Goal: Information Seeking & Learning: Compare options

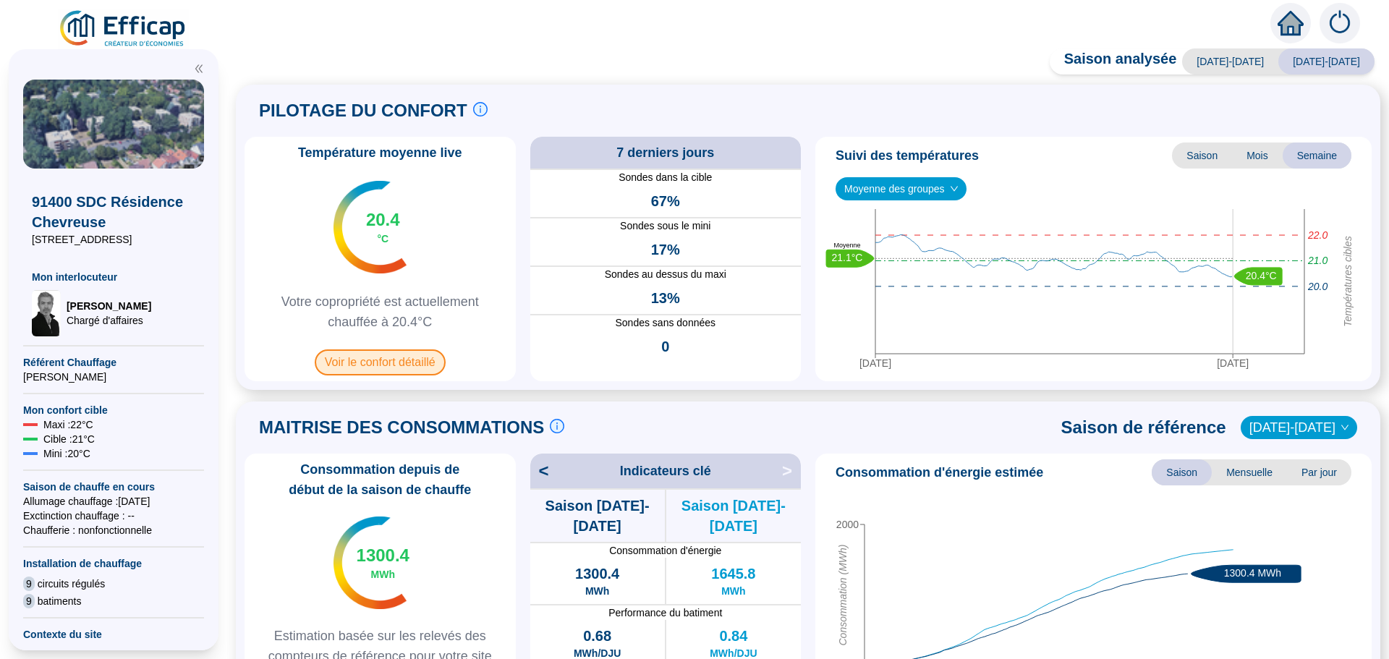
click at [386, 360] on span "Voir le confort détaillé" at bounding box center [380, 362] width 131 height 26
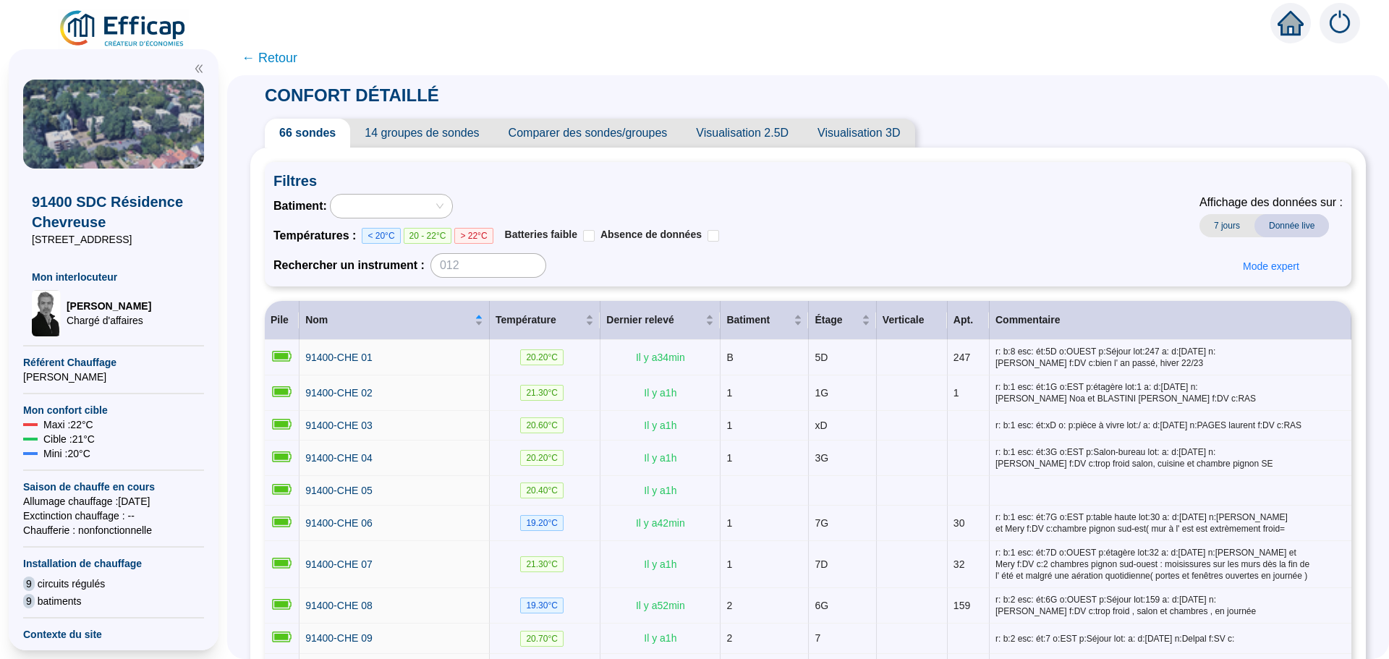
click at [613, 135] on span "Comparer des sondes/groupes" at bounding box center [588, 133] width 188 height 29
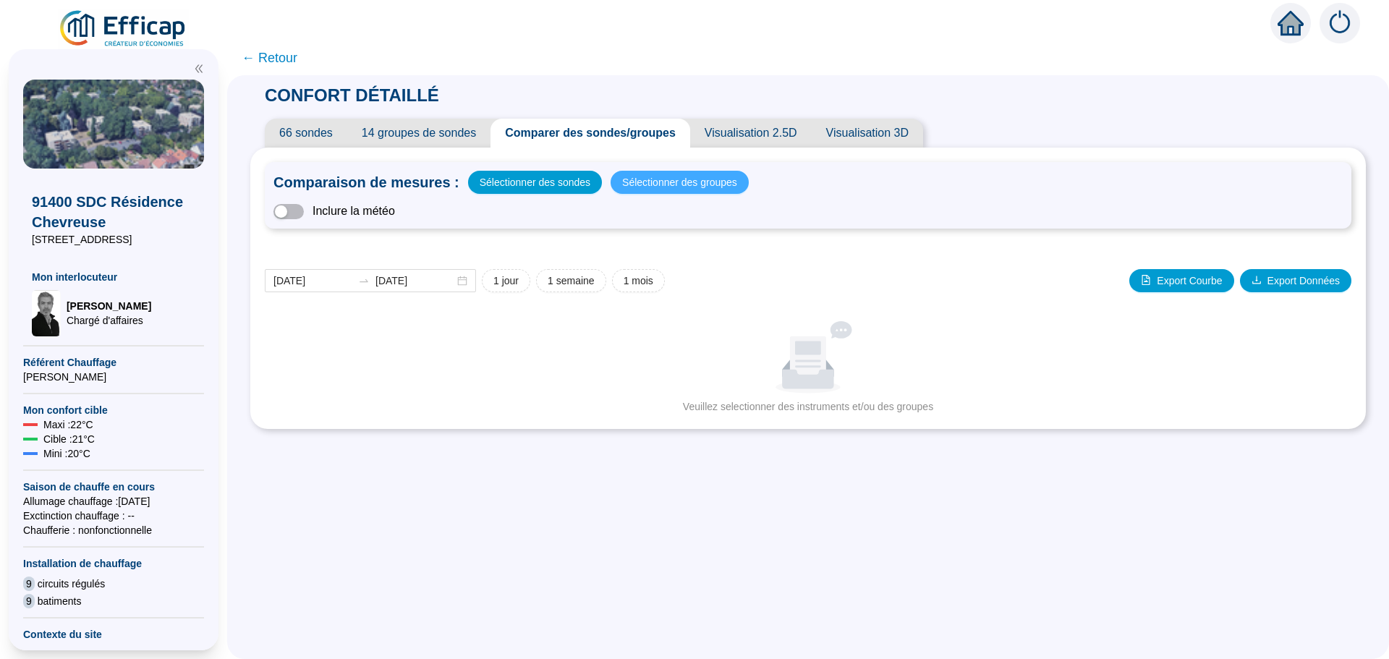
click at [666, 190] on span "Sélectionner des groupes" at bounding box center [679, 182] width 115 height 20
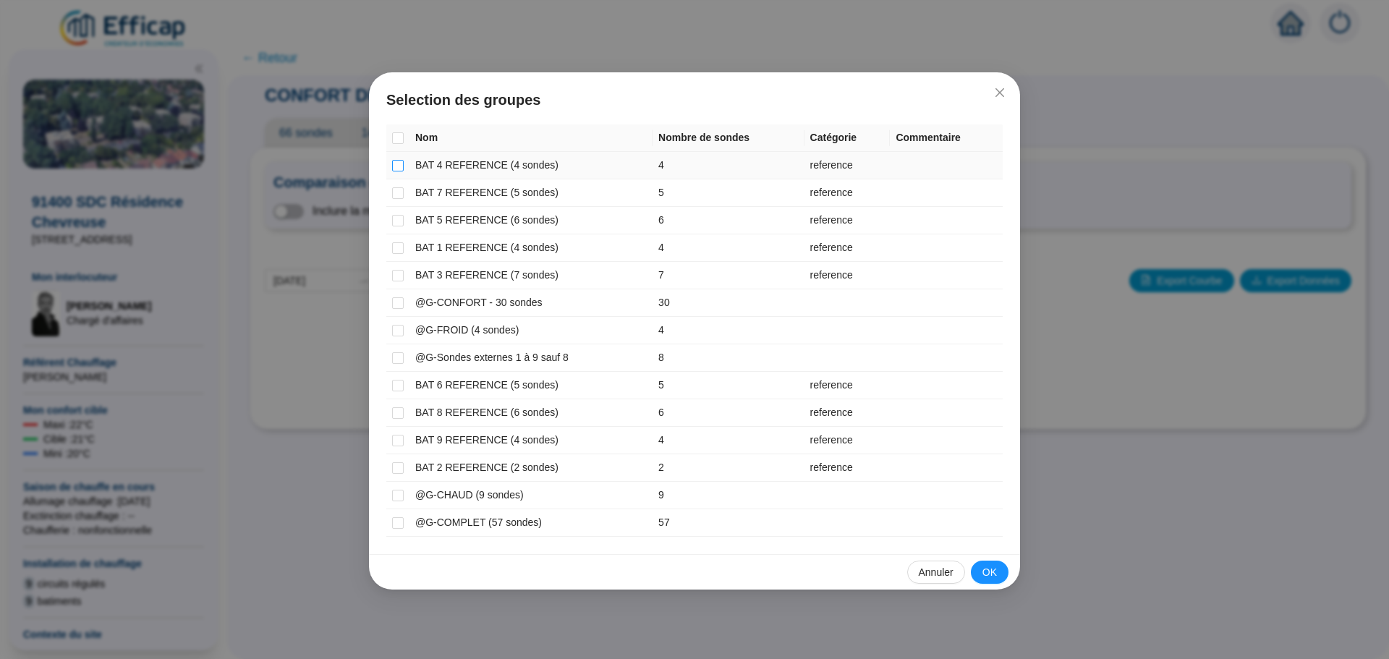
click at [399, 166] on input "checkbox" at bounding box center [398, 166] width 12 height 12
checkbox input "true"
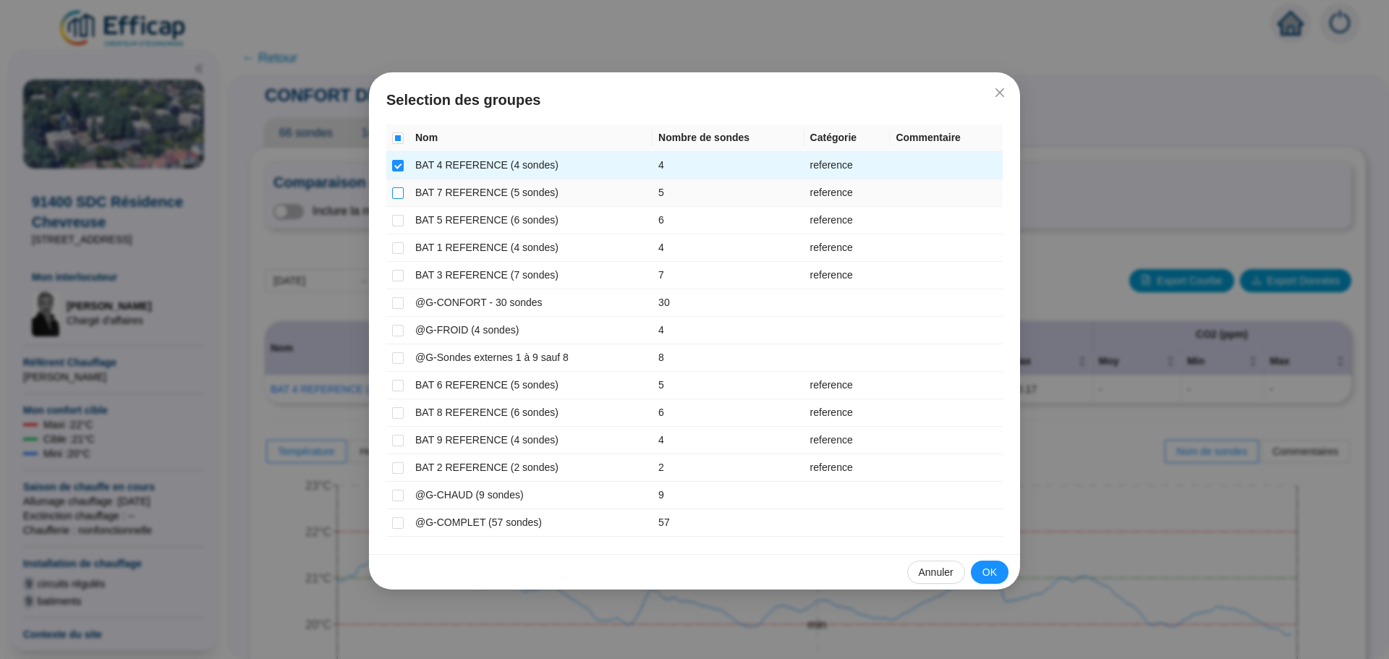
click at [395, 195] on input "checkbox" at bounding box center [398, 193] width 12 height 12
checkbox input "true"
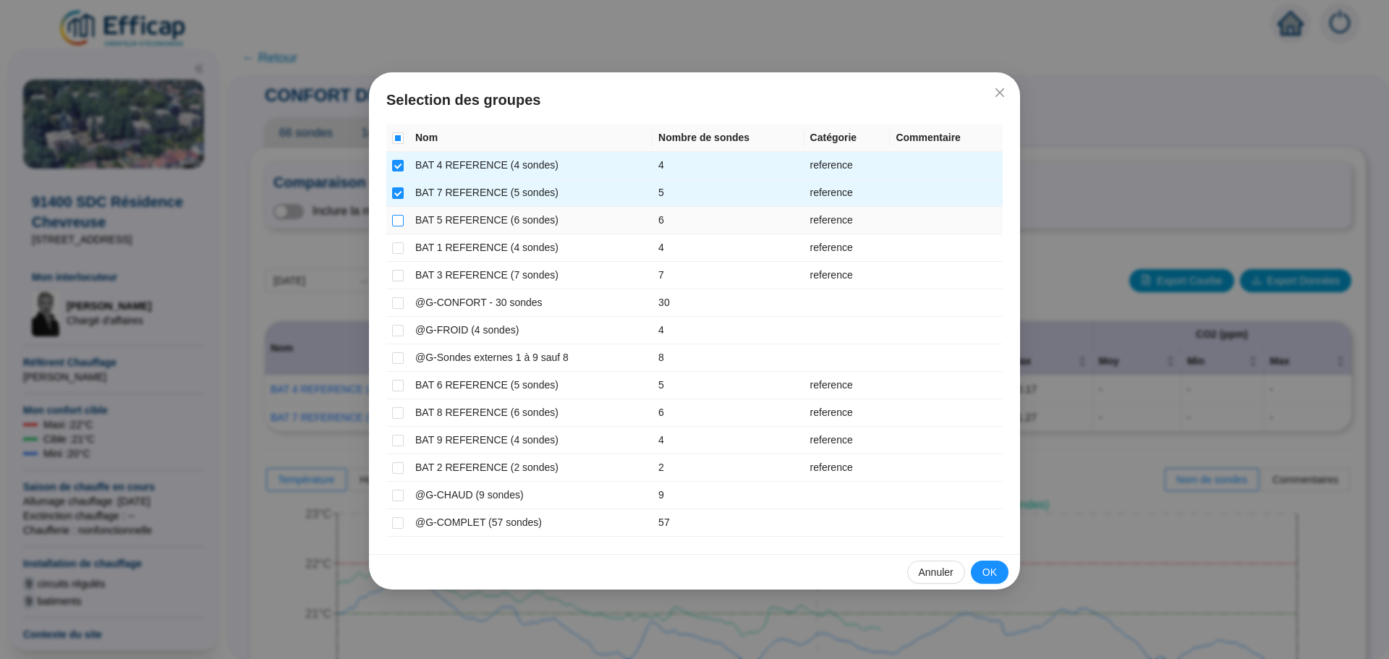
click at [398, 221] on input "checkbox" at bounding box center [398, 221] width 12 height 12
checkbox input "true"
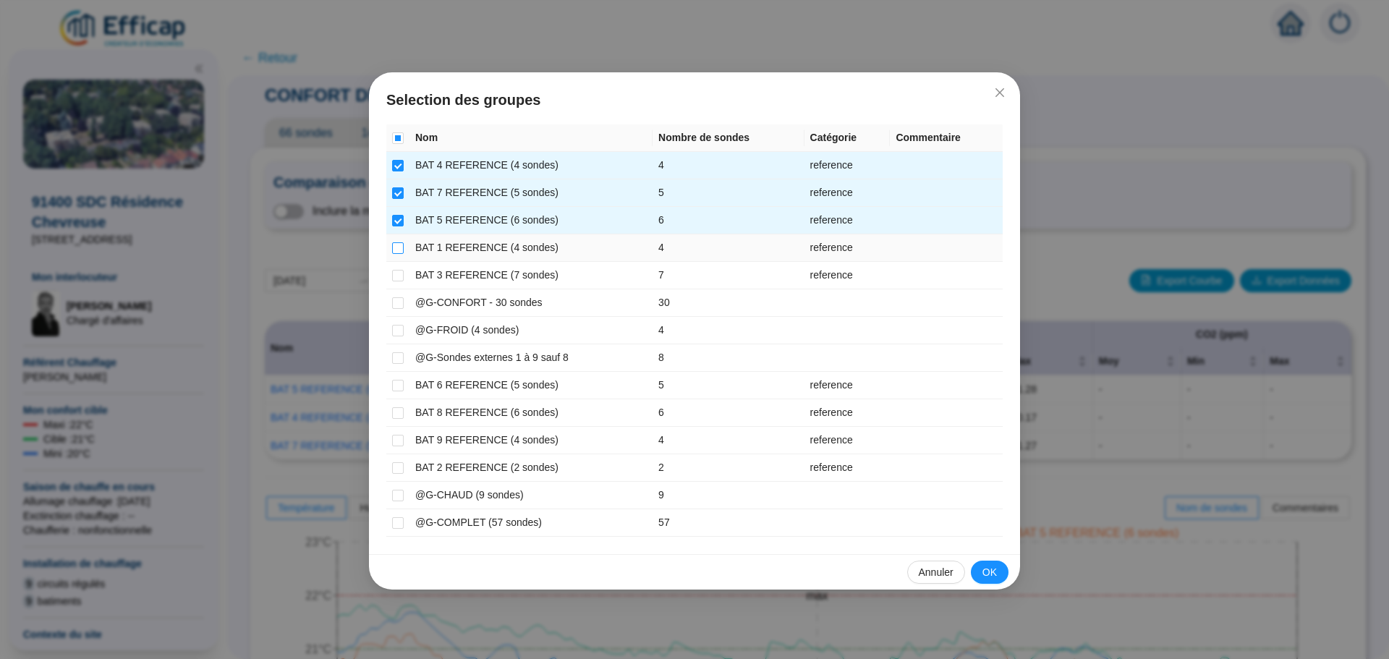
click at [402, 247] on input "checkbox" at bounding box center [398, 248] width 12 height 12
checkbox input "true"
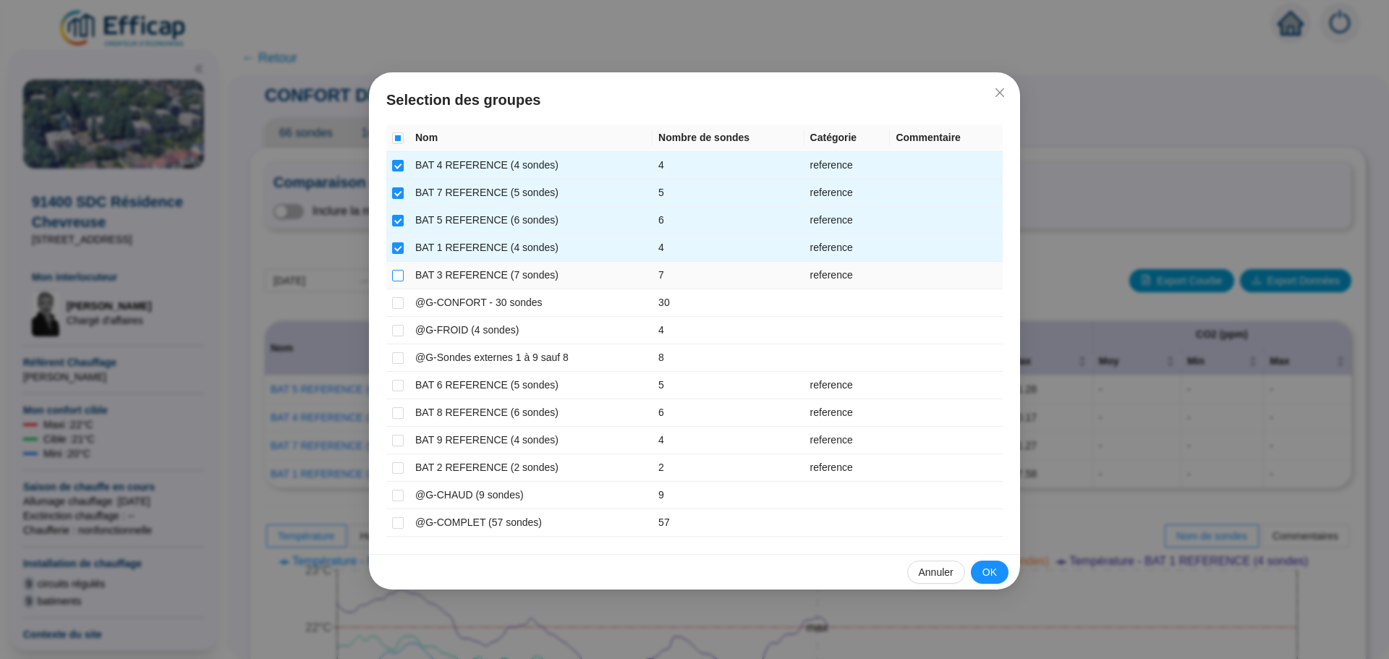
click at [399, 270] on input "checkbox" at bounding box center [398, 276] width 12 height 12
checkbox input "true"
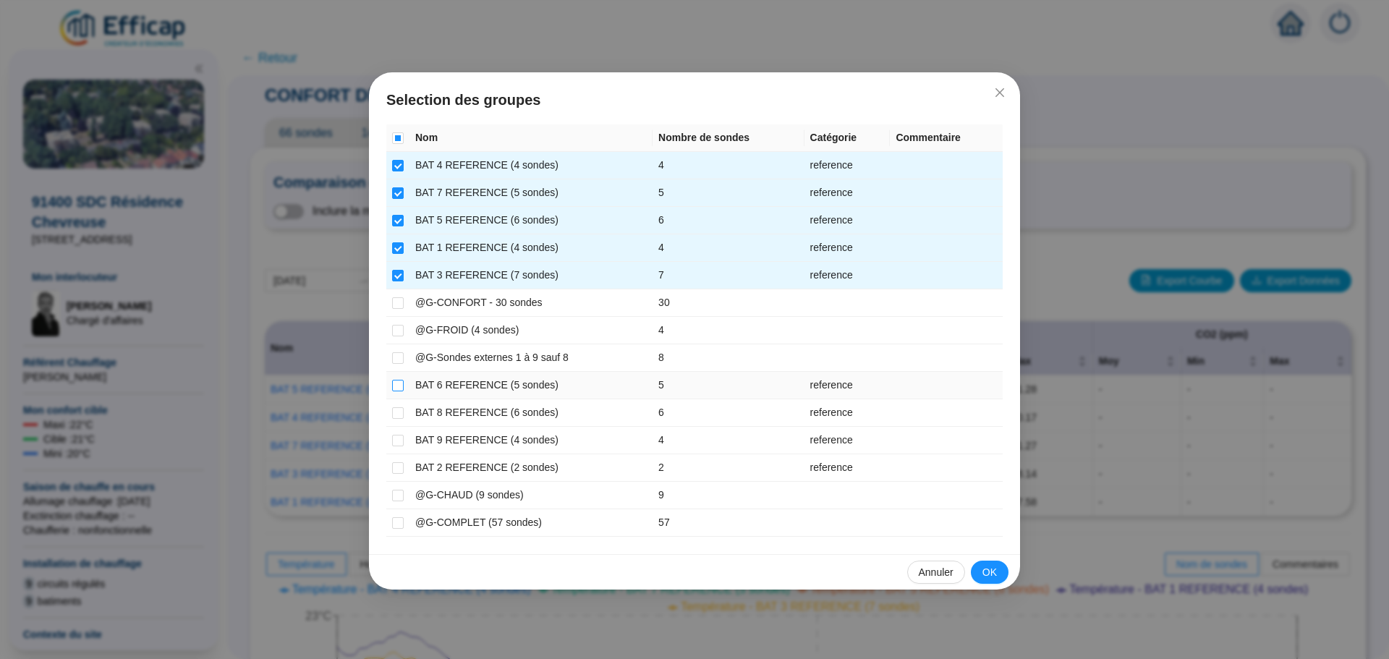
click at [393, 388] on input "checkbox" at bounding box center [398, 386] width 12 height 12
checkbox input "true"
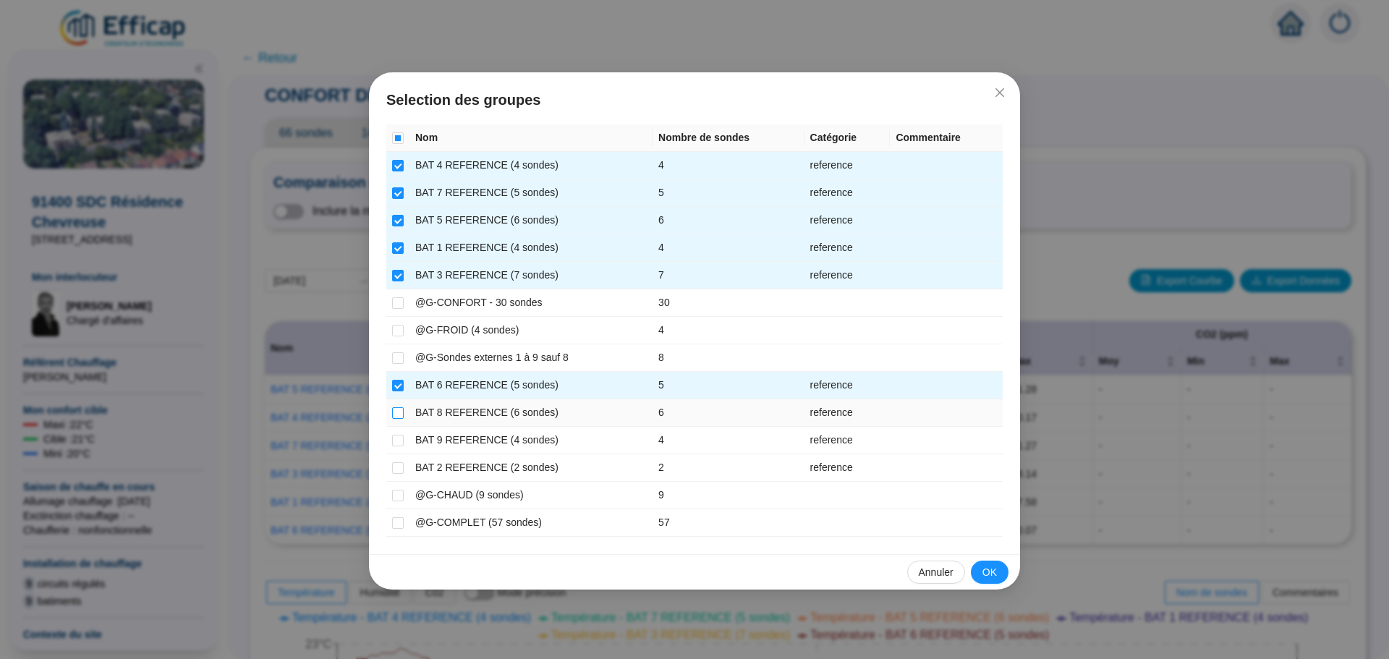
click at [395, 419] on label at bounding box center [398, 412] width 12 height 15
click at [395, 419] on input "checkbox" at bounding box center [398, 413] width 12 height 12
checkbox input "true"
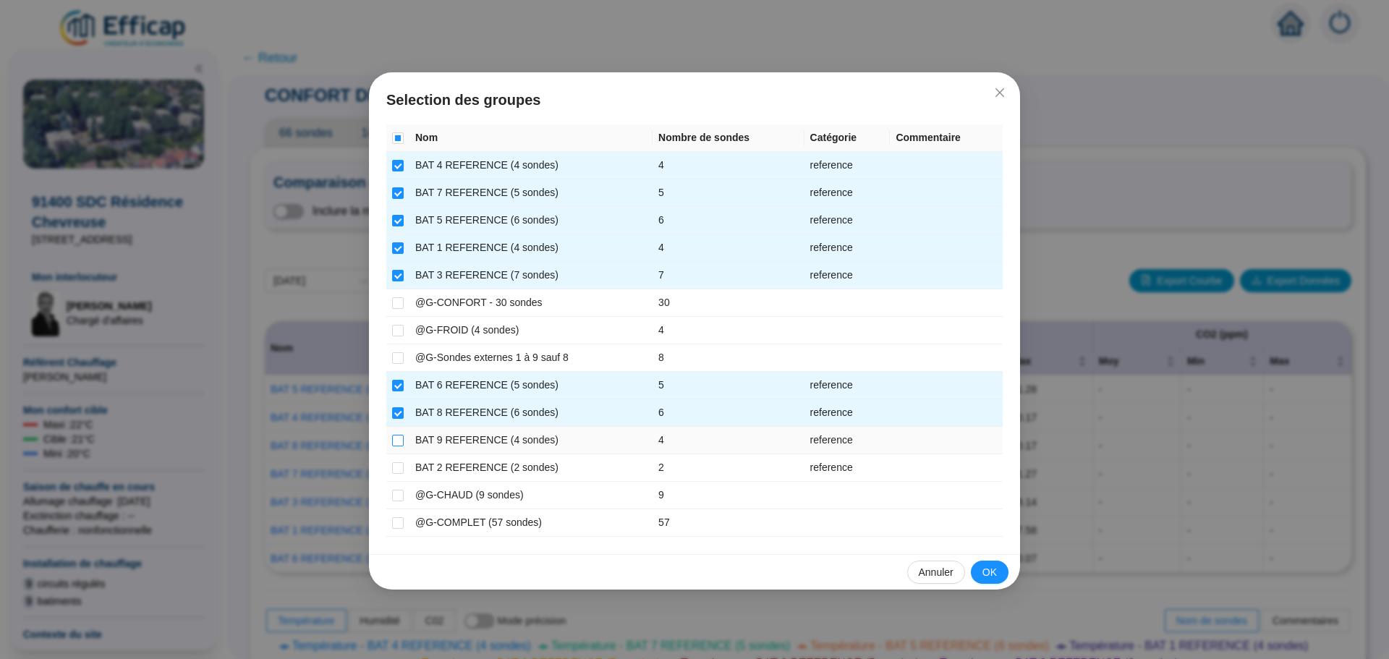
click at [397, 438] on input "checkbox" at bounding box center [398, 441] width 12 height 12
checkbox input "true"
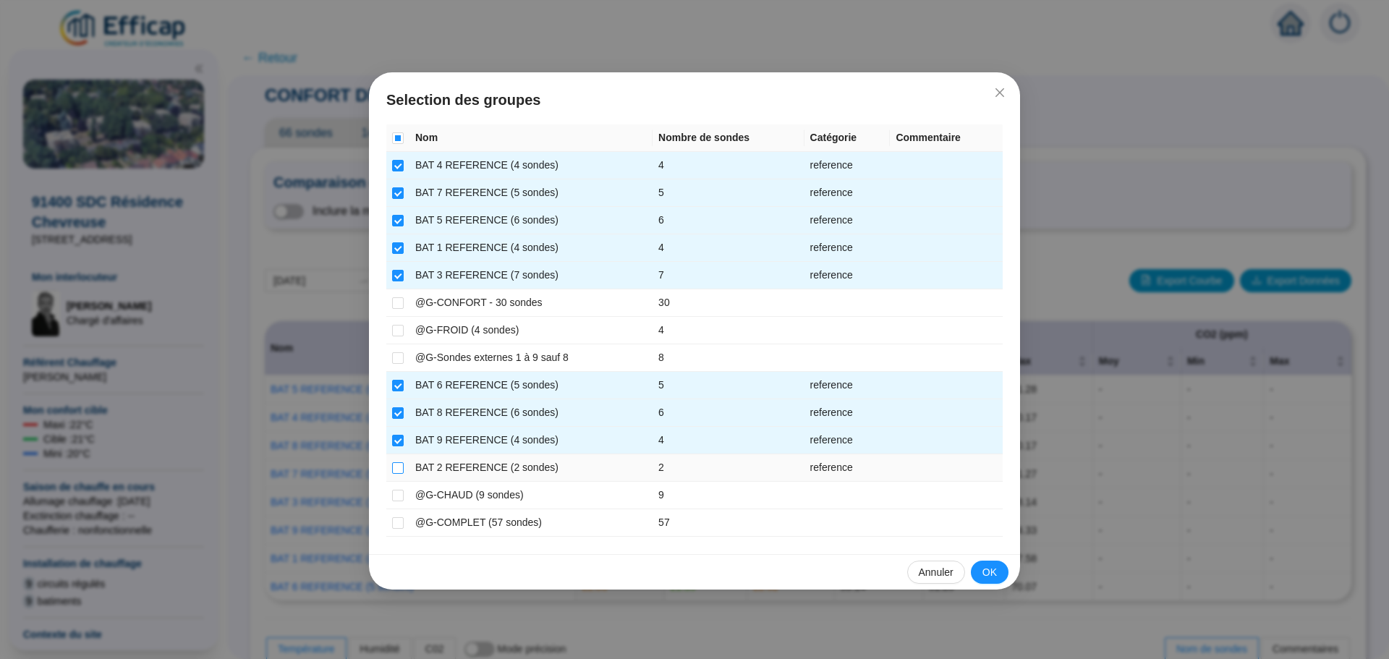
click at [399, 466] on input "checkbox" at bounding box center [398, 468] width 12 height 12
checkbox input "true"
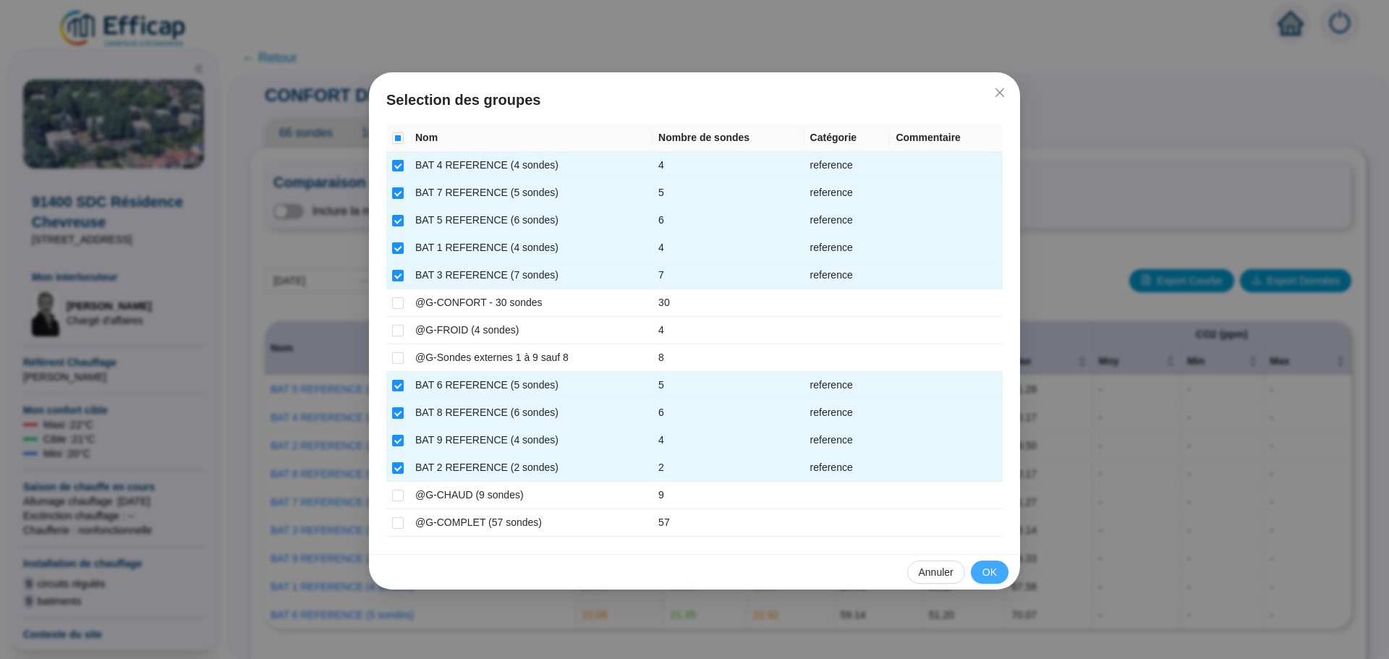
click at [982, 568] on button "OK" at bounding box center [990, 572] width 38 height 23
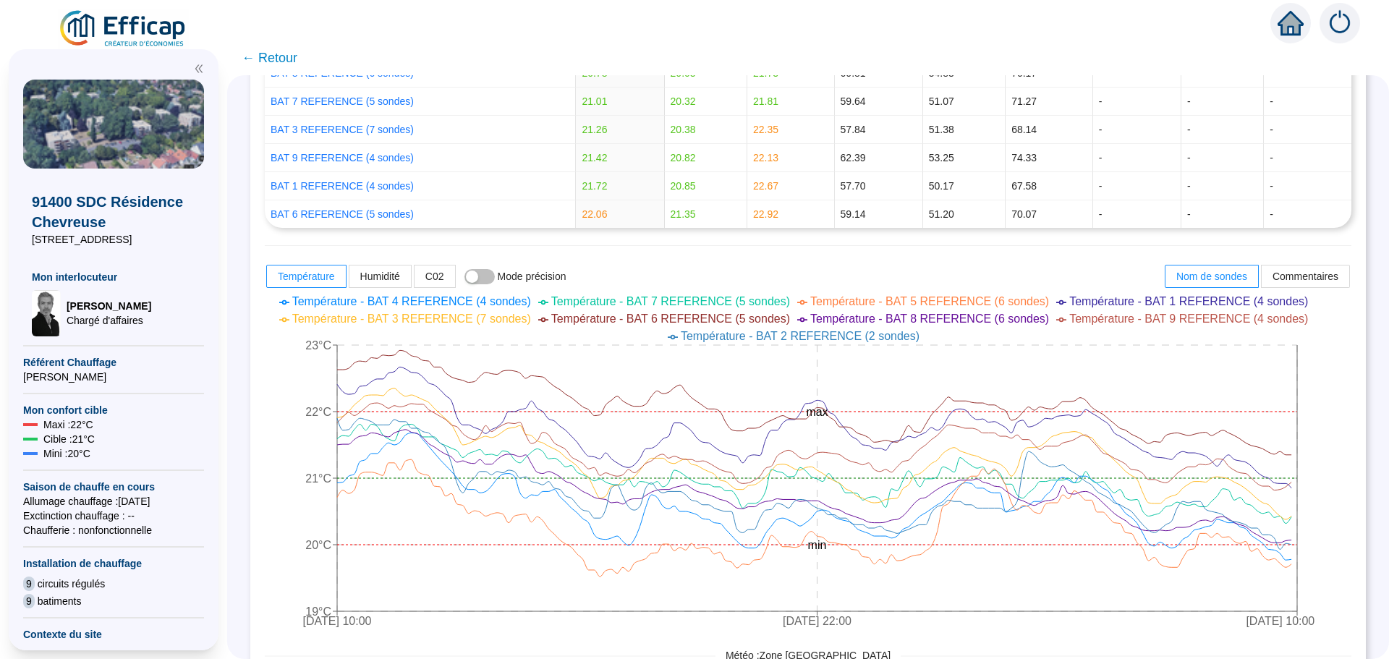
scroll to position [434, 0]
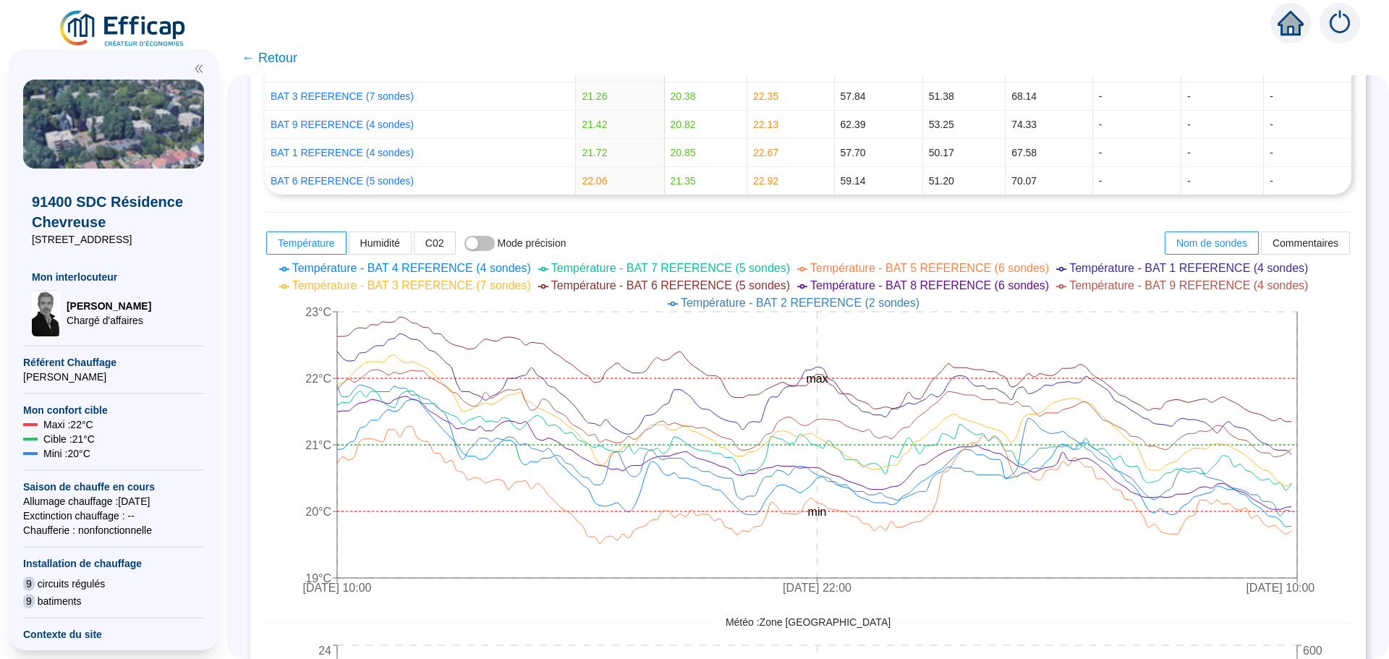
click at [276, 59] on span "← Retour" at bounding box center [270, 58] width 56 height 20
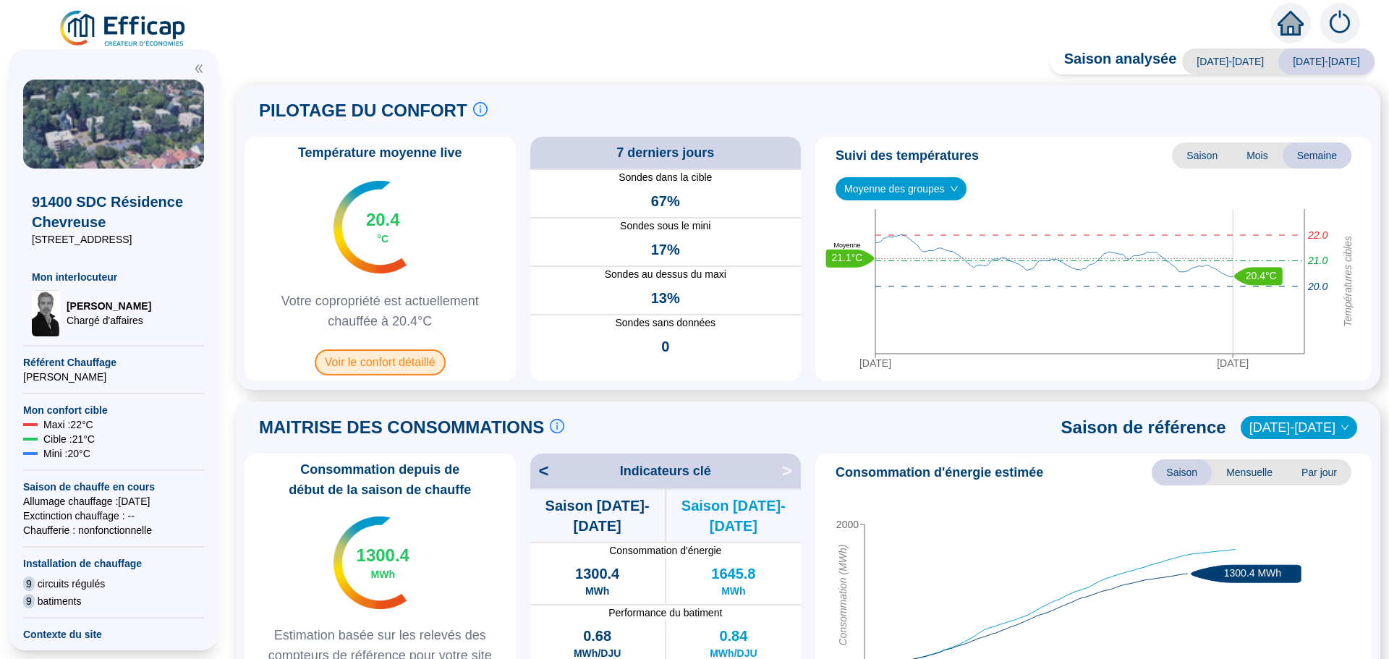
click at [392, 368] on span "Voir le confort détaillé" at bounding box center [380, 362] width 131 height 26
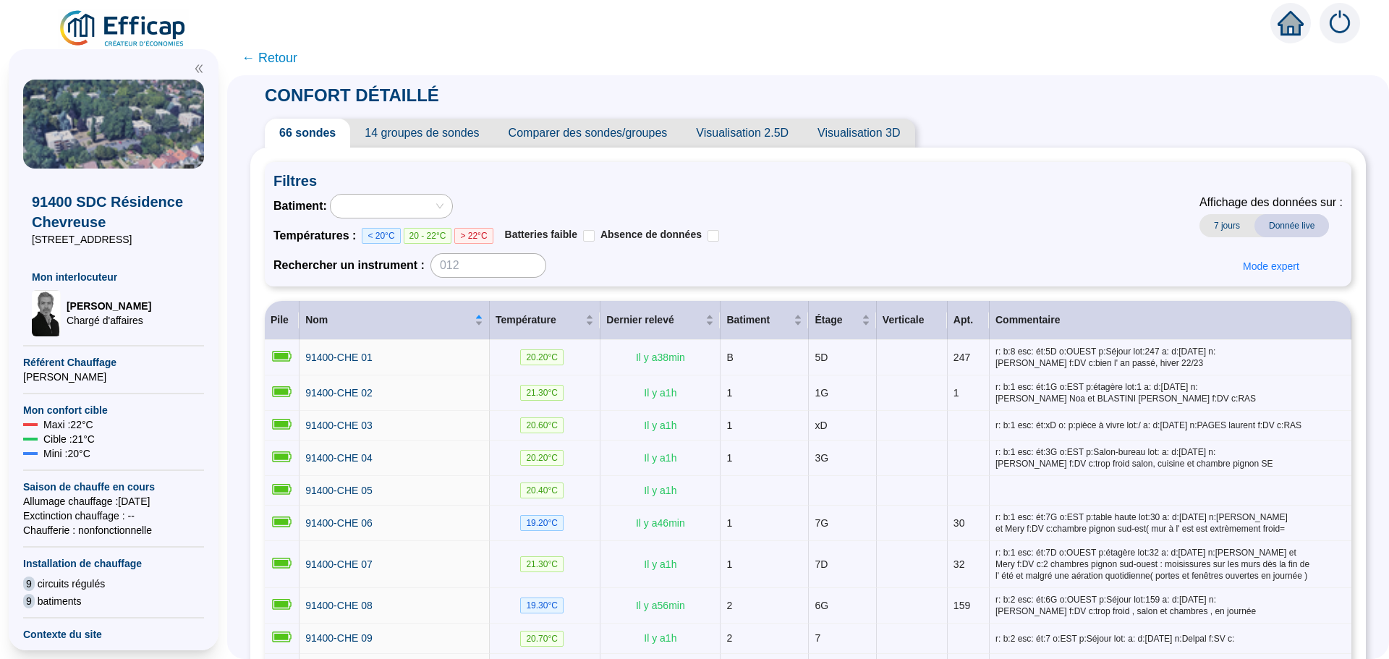
click at [643, 135] on span "Comparer des sondes/groupes" at bounding box center [588, 133] width 188 height 29
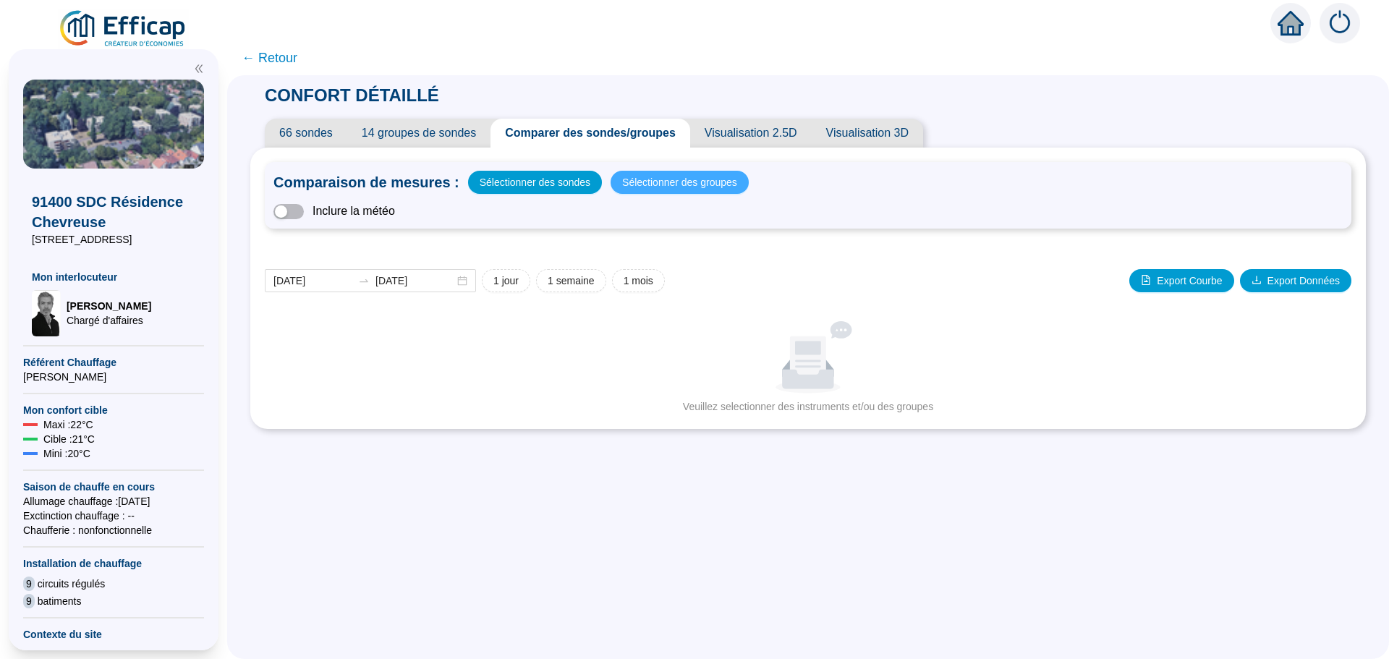
click at [683, 184] on span "Sélectionner des groupes" at bounding box center [679, 182] width 115 height 20
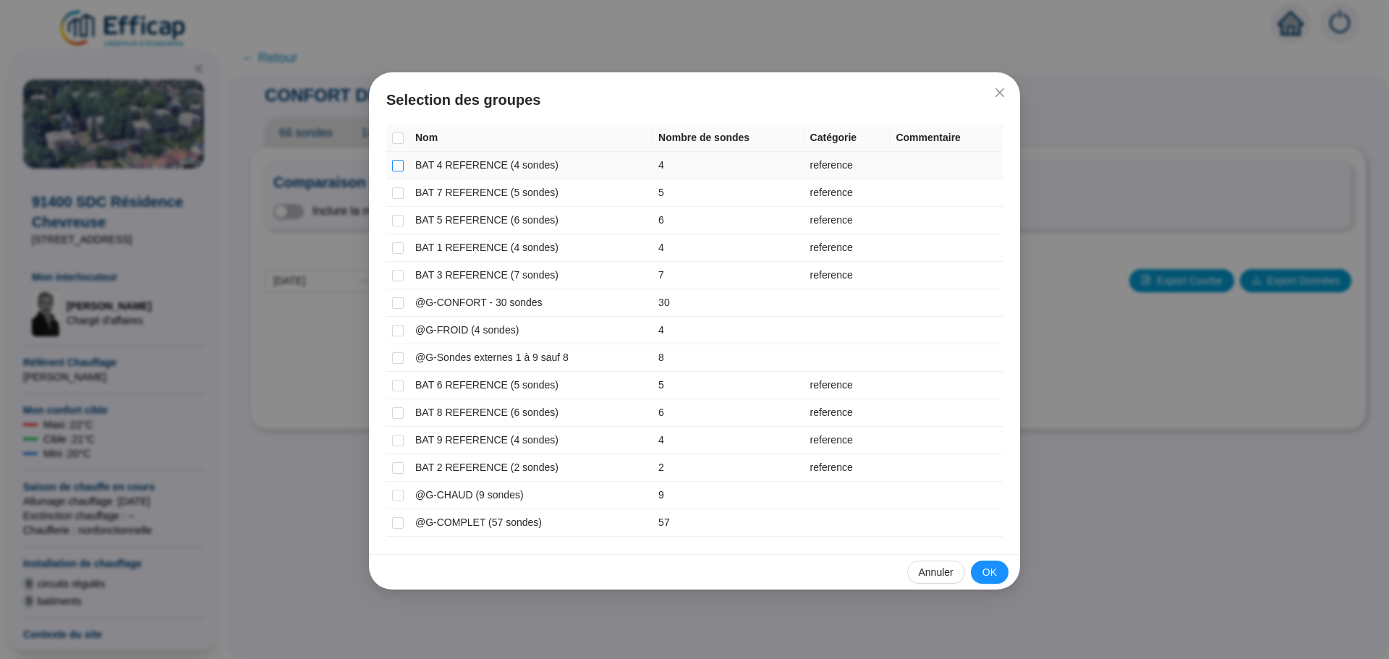
click at [400, 167] on input "checkbox" at bounding box center [398, 166] width 12 height 12
checkbox input "true"
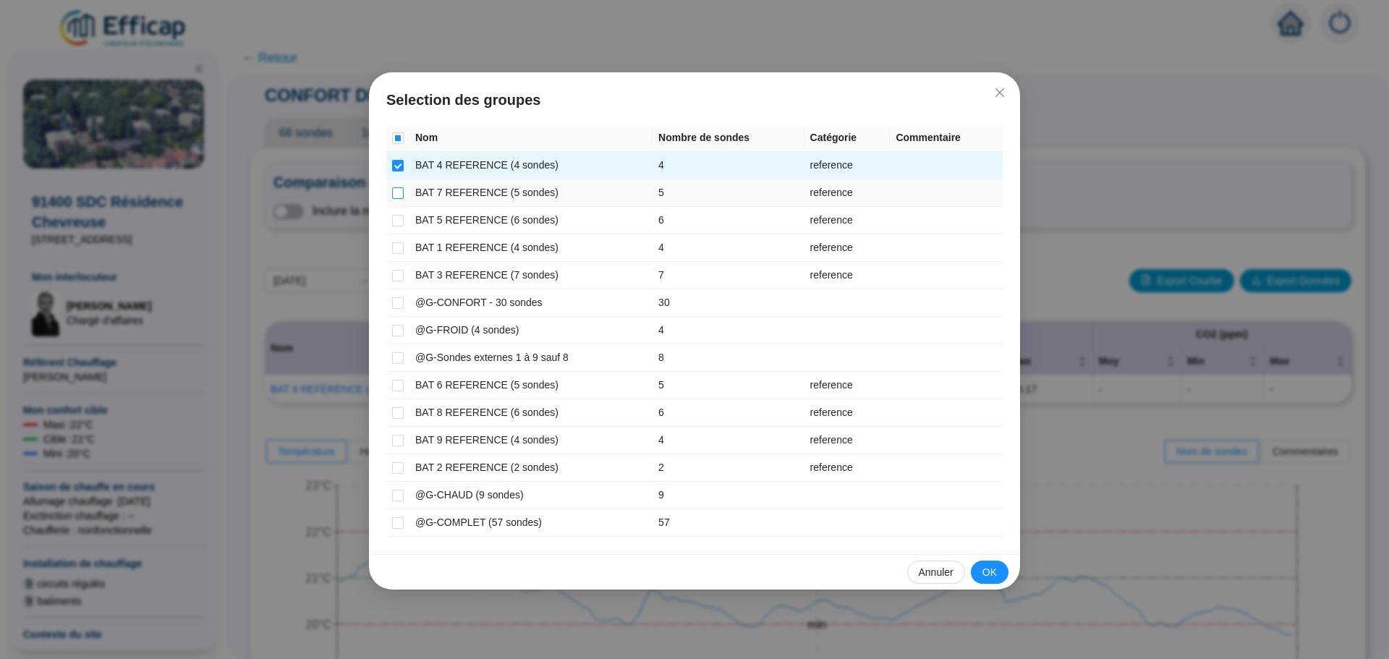
click at [396, 189] on input "checkbox" at bounding box center [398, 193] width 12 height 12
checkbox input "true"
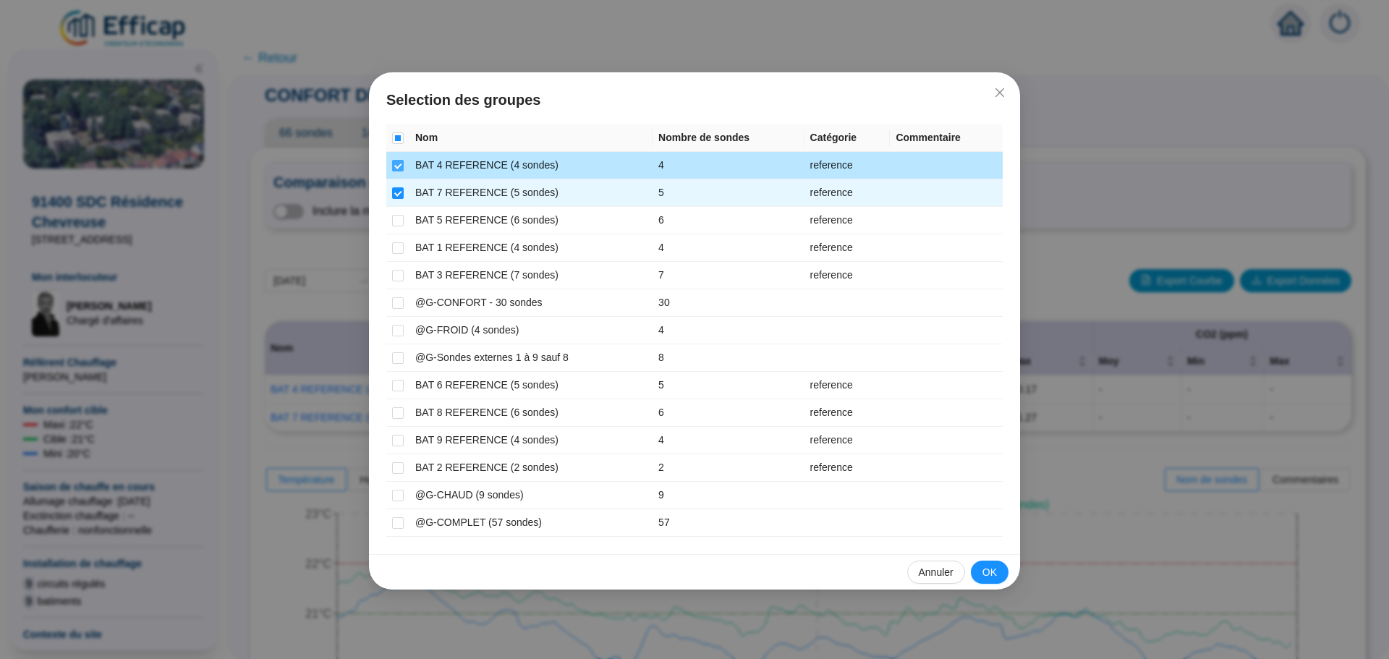
click at [397, 160] on input "checkbox" at bounding box center [398, 166] width 12 height 12
checkbox input "false"
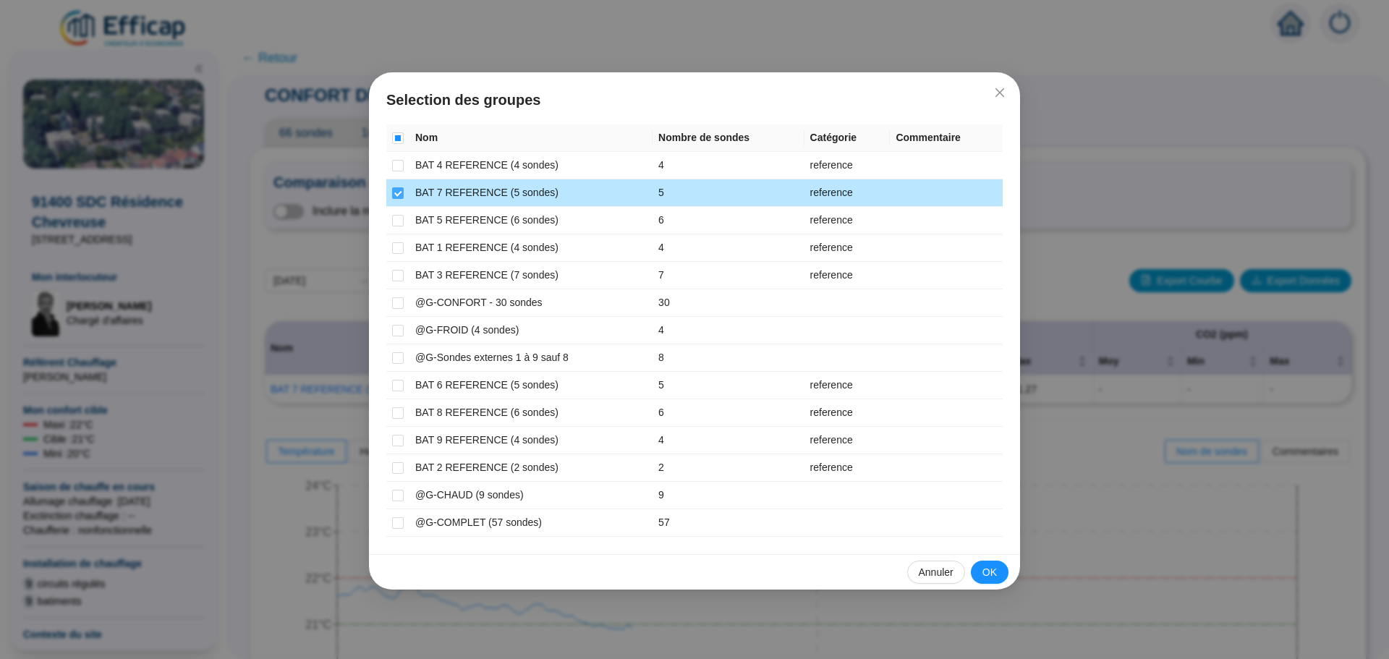
click at [398, 186] on label at bounding box center [398, 192] width 12 height 15
click at [398, 187] on input "checkbox" at bounding box center [398, 193] width 12 height 12
checkbox input "false"
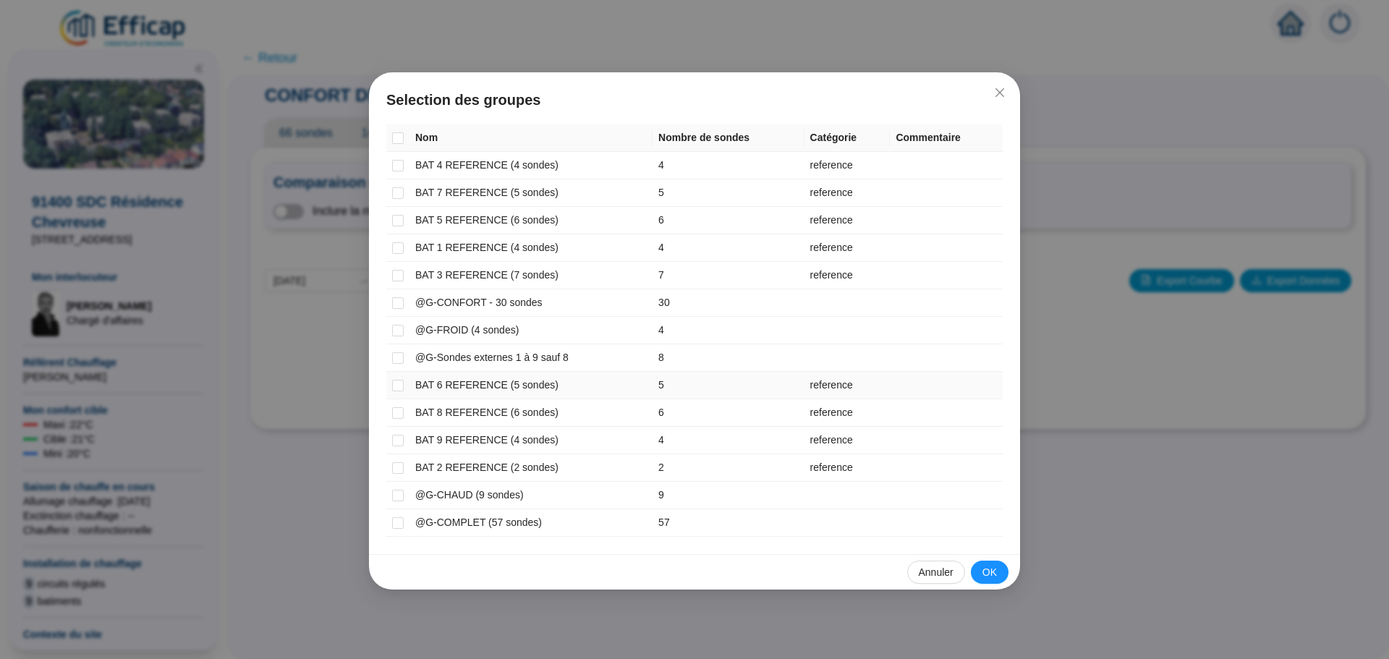
click at [404, 387] on td at bounding box center [397, 385] width 23 height 27
click at [400, 382] on input "checkbox" at bounding box center [398, 386] width 12 height 12
checkbox input "true"
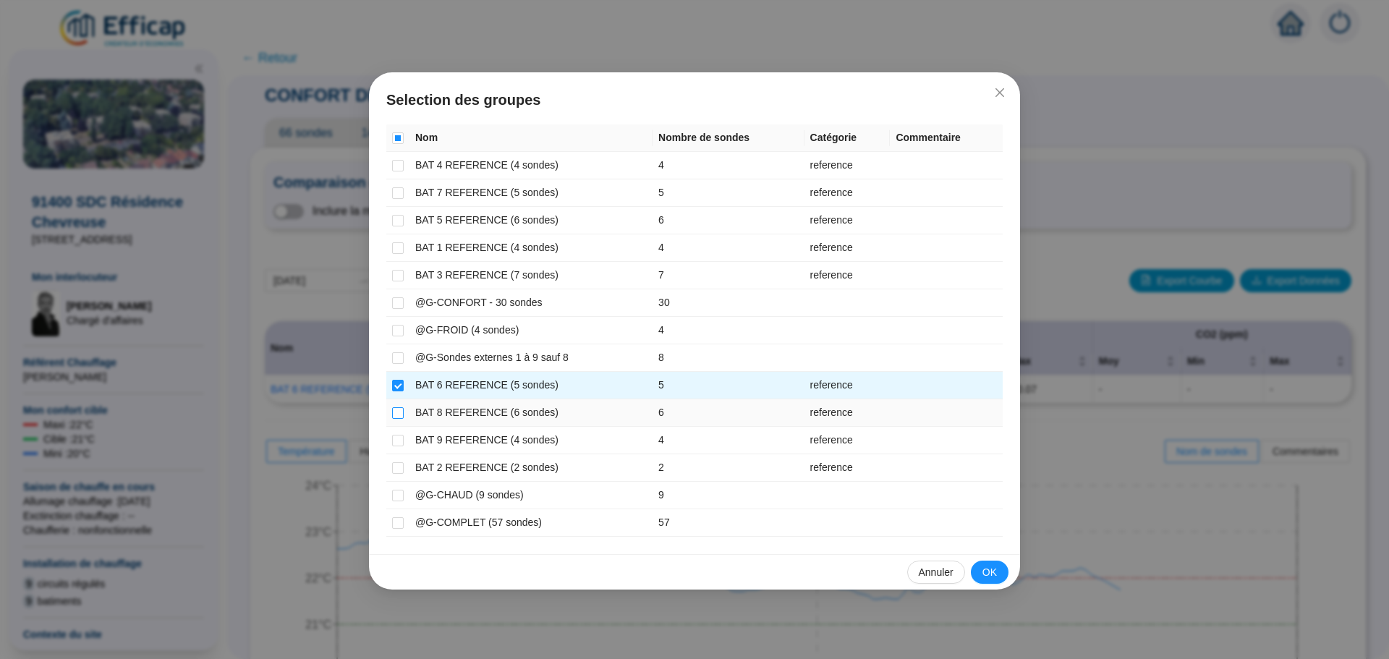
click at [394, 417] on input "checkbox" at bounding box center [398, 413] width 12 height 12
checkbox input "true"
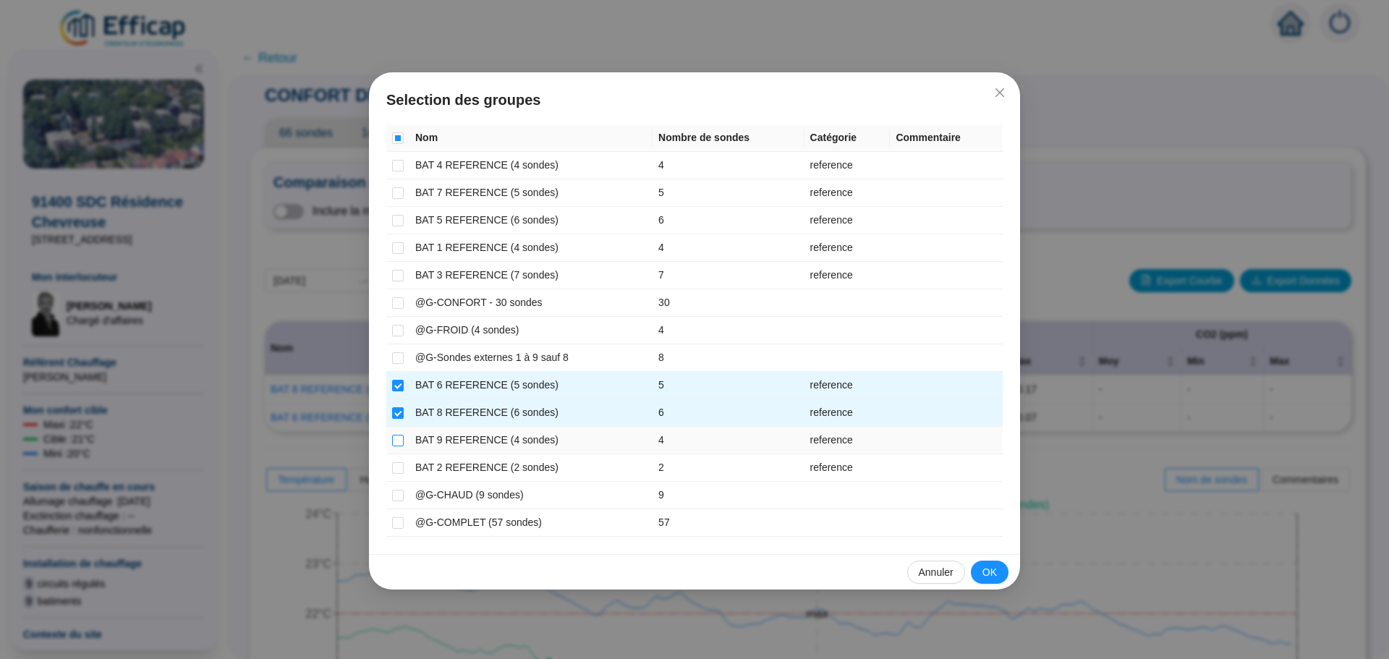
click at [398, 443] on input "checkbox" at bounding box center [398, 441] width 12 height 12
checkbox input "true"
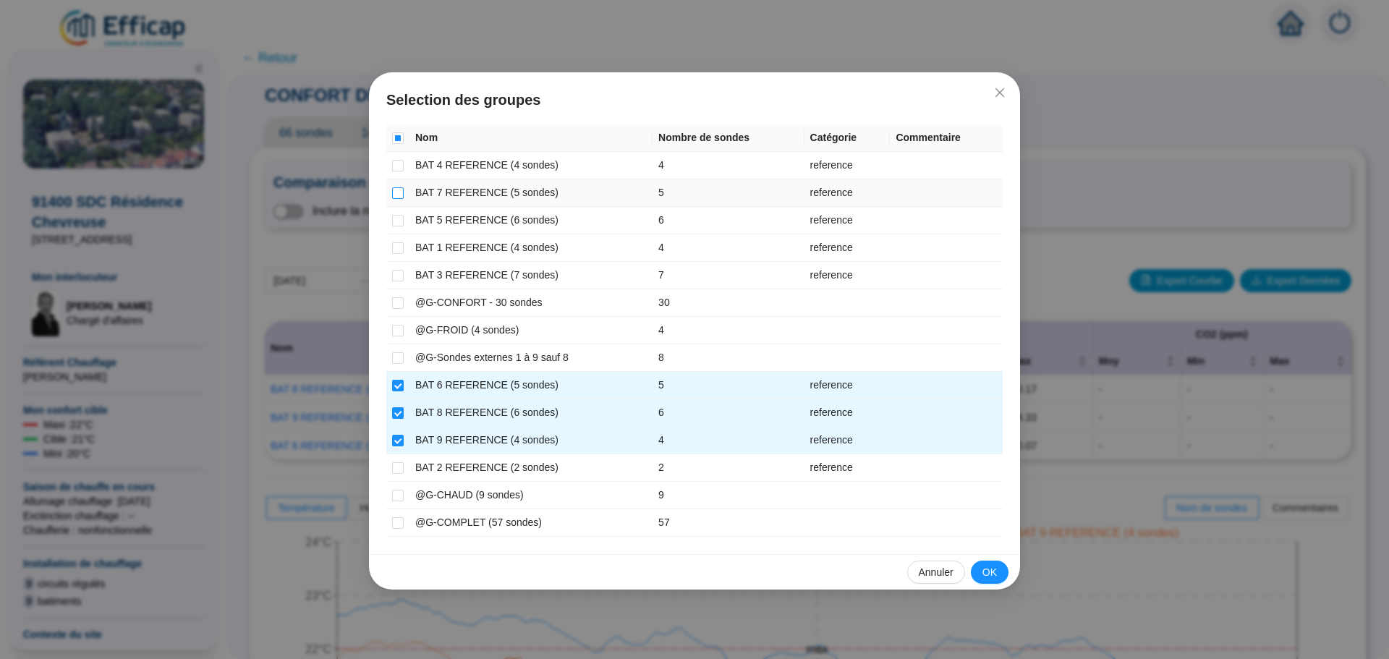
click at [395, 195] on input "checkbox" at bounding box center [398, 193] width 12 height 12
checkbox input "true"
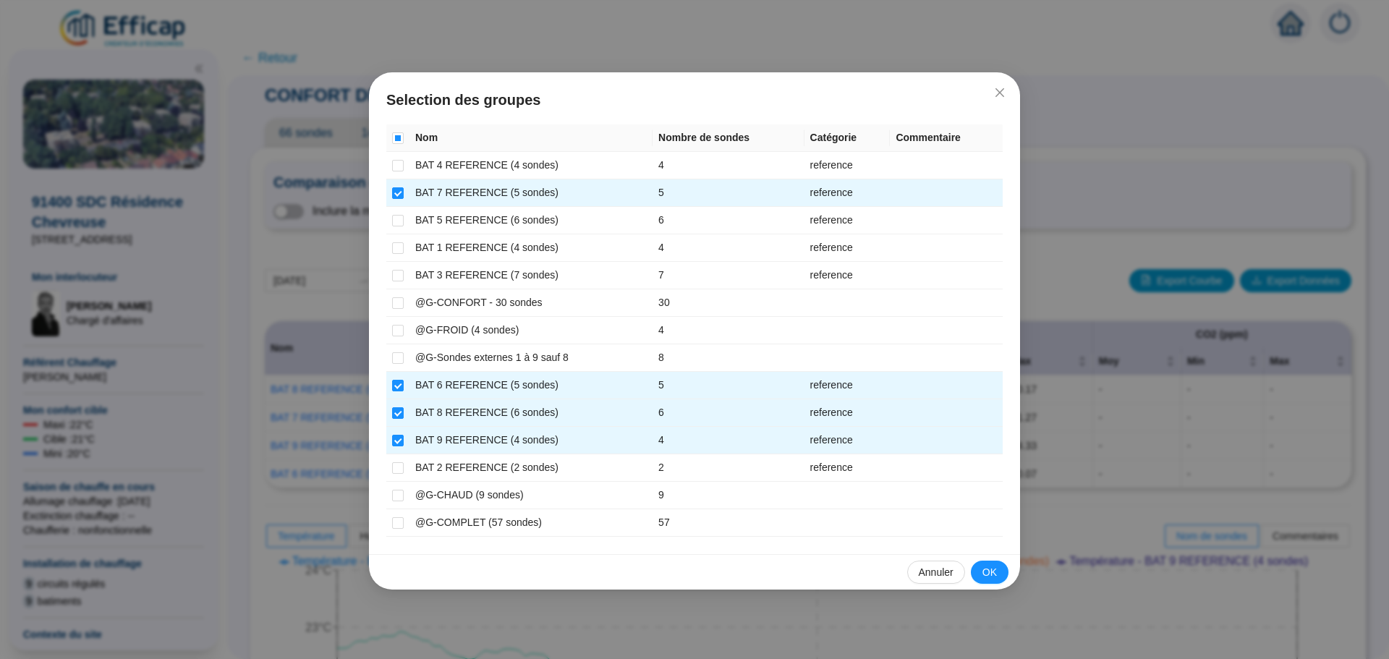
click at [989, 573] on span "OK" at bounding box center [989, 572] width 14 height 15
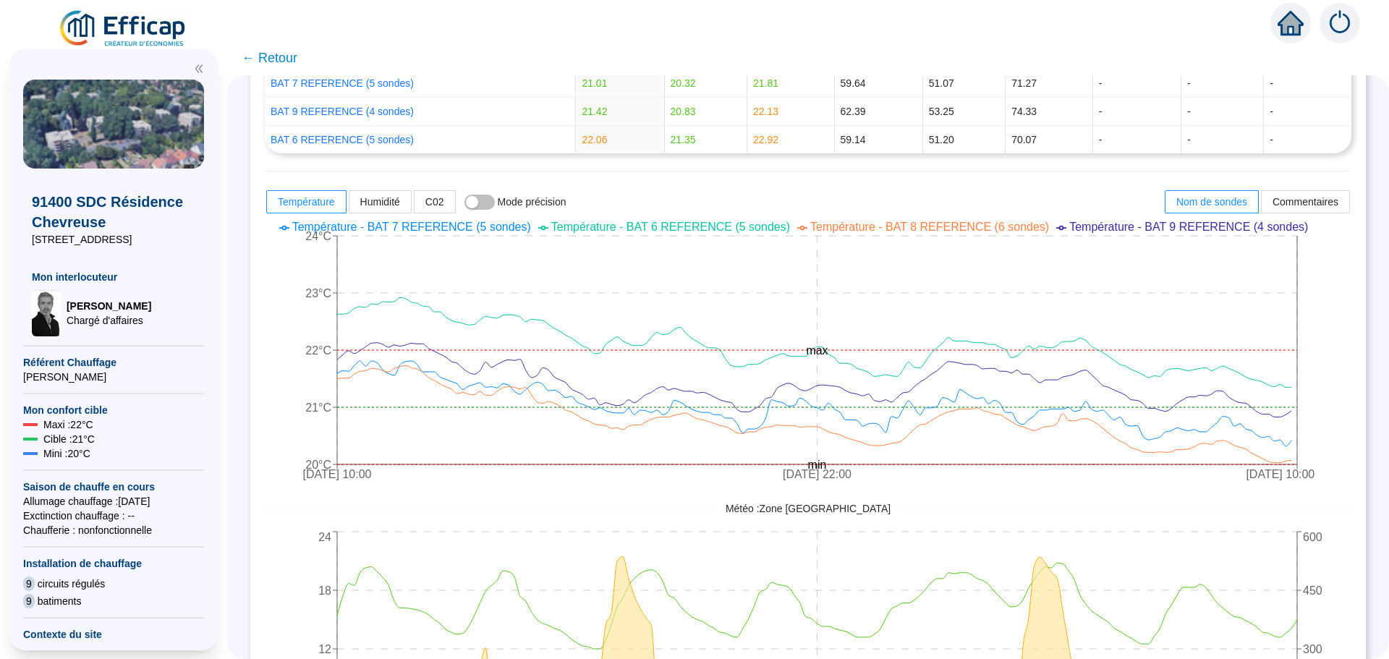
scroll to position [362, 0]
